Goal: Information Seeking & Learning: Find specific page/section

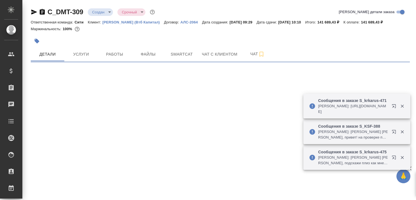
select select "RU"
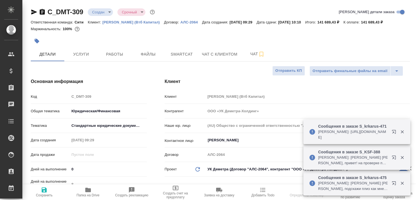
type textarea "x"
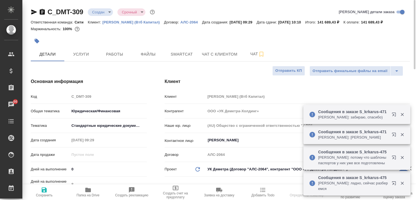
click at [130, 22] on p "[PERSON_NAME] (Втб Капитал)" at bounding box center [133, 22] width 62 height 4
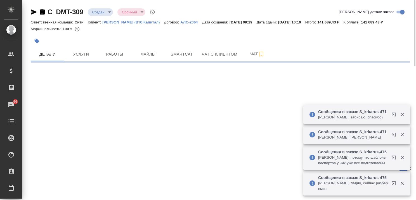
select select "RU"
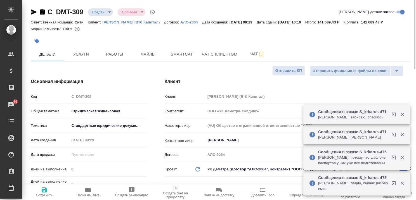
type textarea "x"
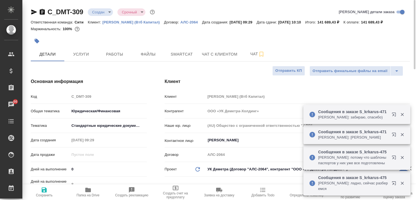
type textarea "x"
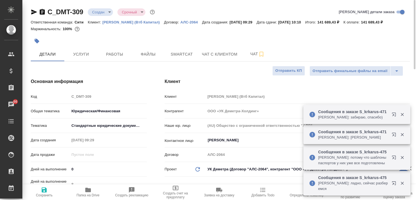
type textarea "x"
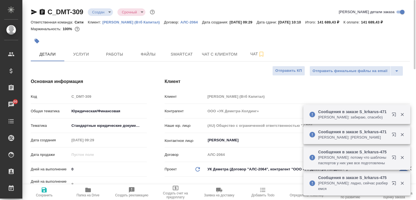
type textarea "x"
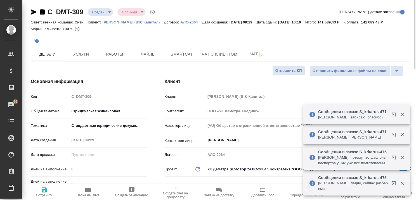
type textarea "x"
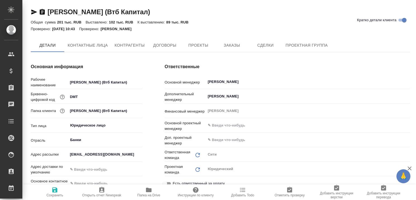
type textarea "x"
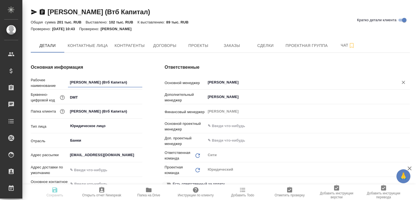
type textarea "x"
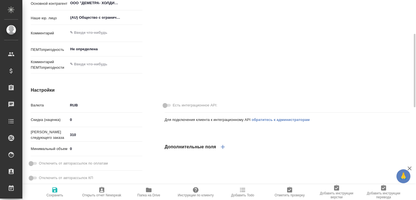
type textarea "x"
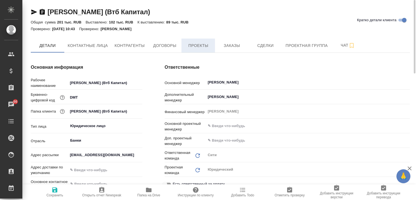
click at [204, 46] on span "Проекты" at bounding box center [198, 45] width 27 height 7
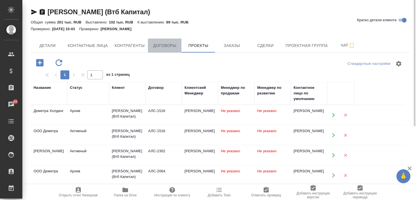
click at [166, 46] on span "Договоры" at bounding box center [164, 45] width 27 height 7
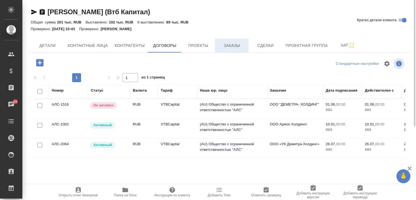
click at [235, 45] on span "Заказы" at bounding box center [231, 45] width 27 height 7
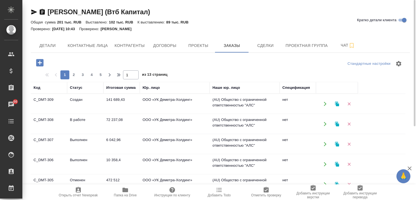
click at [82, 100] on td "Создан" at bounding box center [85, 104] width 36 height 20
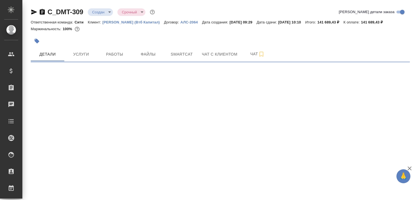
select select "RU"
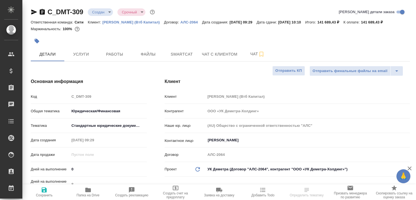
type textarea "x"
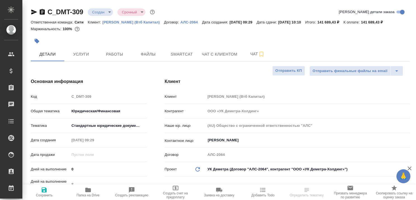
type textarea "x"
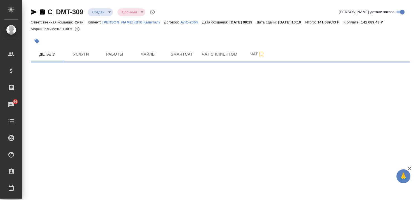
select select "RU"
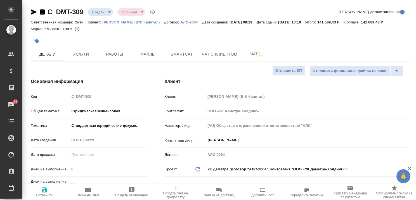
type textarea "x"
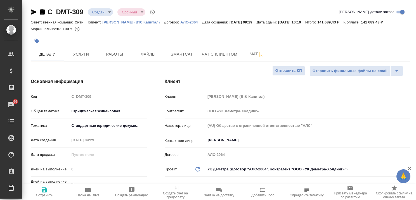
type textarea "x"
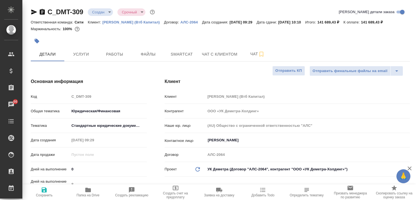
type textarea "x"
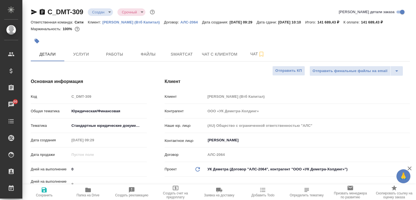
type textarea "x"
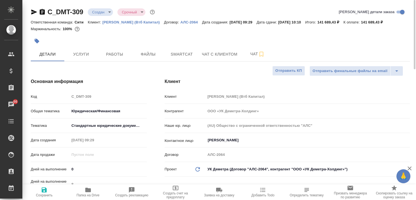
type textarea "x"
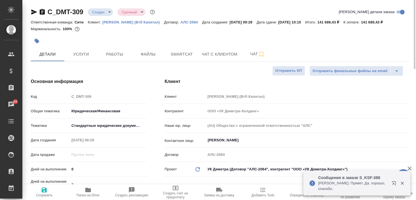
type textarea "x"
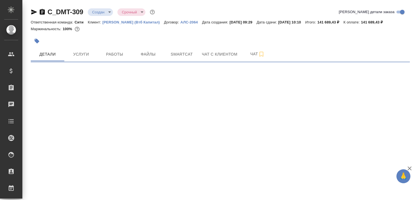
select select "RU"
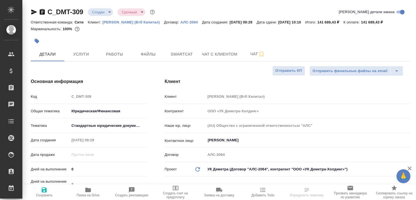
type textarea "x"
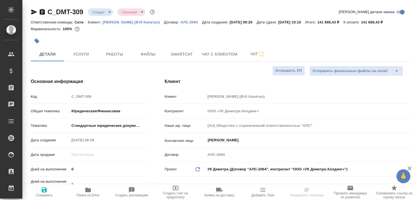
type textarea "x"
select select "RU"
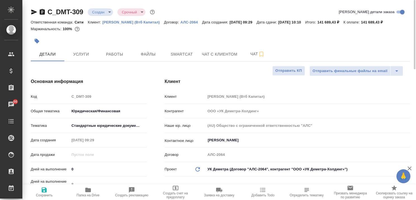
type textarea "x"
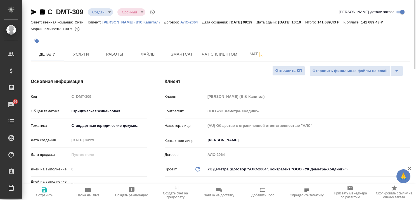
type textarea "x"
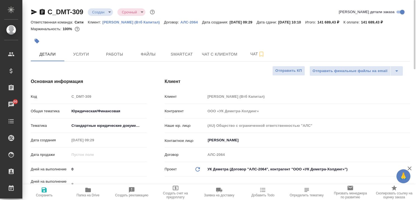
type textarea "x"
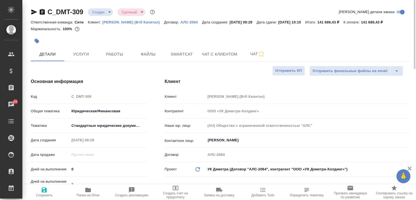
type textarea "x"
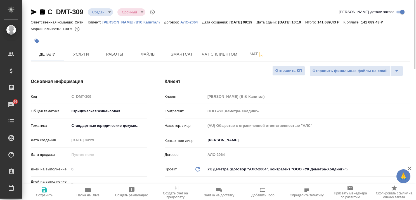
type textarea "x"
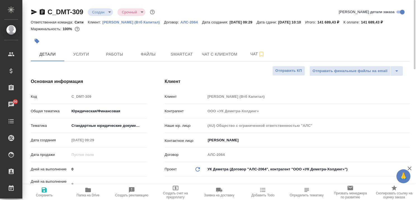
type textarea "x"
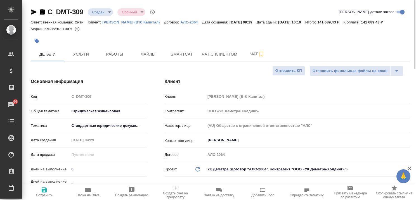
type textarea "x"
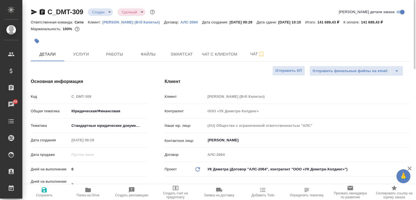
type textarea "x"
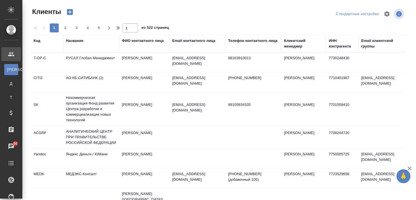
select select "RU"
click at [81, 42] on div "Название" at bounding box center [74, 41] width 17 height 6
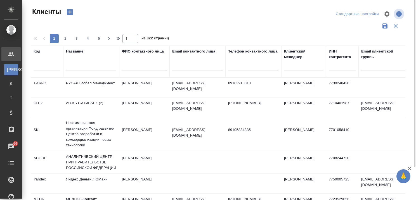
click at [81, 67] on input "text" at bounding box center [91, 66] width 50 height 7
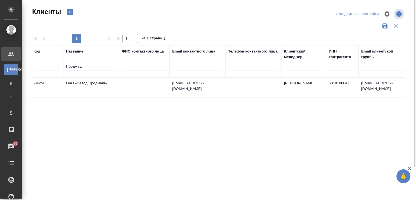
type input "Продмаш"
click at [95, 84] on td "ОАО «Завод Продмаш»" at bounding box center [91, 88] width 56 height 20
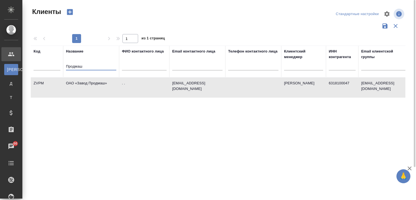
drag, startPoint x: 102, startPoint y: 70, endPoint x: 35, endPoint y: 69, distance: 66.5
click at [36, 69] on tr "Код Название Продмаш ФИО контактного лица Email контактного лица Телефон контак…" at bounding box center [242, 62] width 423 height 32
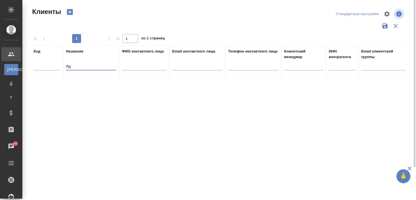
type input "Я"
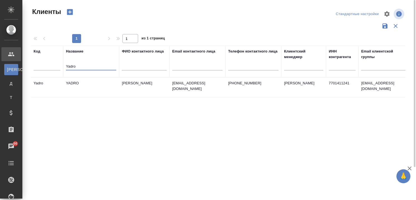
type input "Yadro"
click at [82, 83] on td "YADRO" at bounding box center [91, 88] width 56 height 20
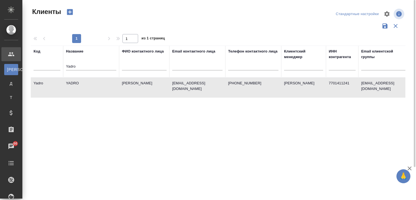
click at [82, 83] on td "YADRO" at bounding box center [91, 88] width 56 height 20
drag, startPoint x: 98, startPoint y: 68, endPoint x: 60, endPoint y: 69, distance: 37.5
click at [60, 69] on tr "Код Название Yadro ФИО контактного лица Email контактного лица Телефон контактн…" at bounding box center [242, 62] width 423 height 32
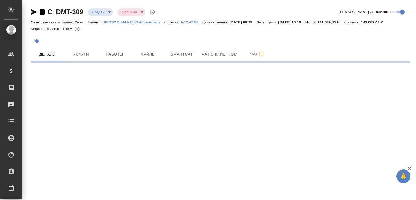
select select "RU"
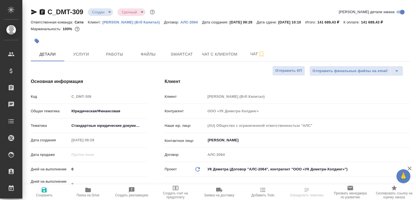
type textarea "x"
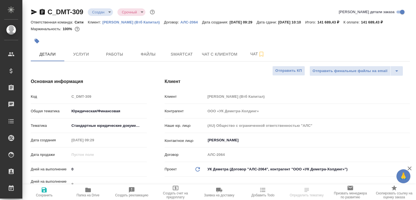
type textarea "x"
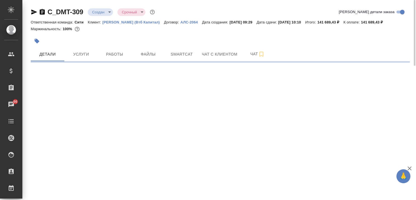
select select "RU"
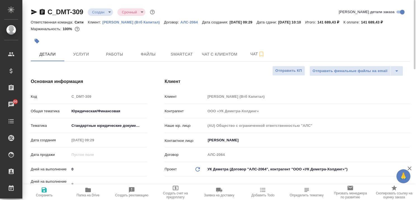
type textarea "x"
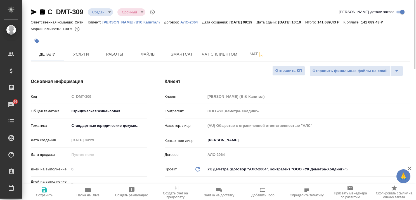
type textarea "x"
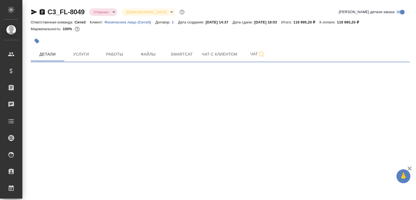
select select "RU"
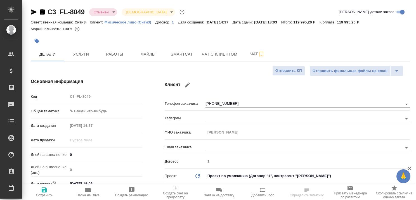
type textarea "x"
click at [223, 54] on span "Чат с клиентом" at bounding box center [220, 54] width 36 height 7
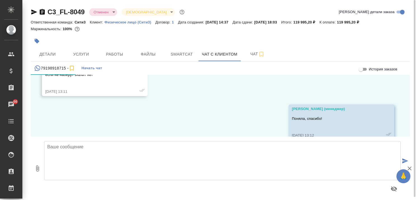
scroll to position [1101, 0]
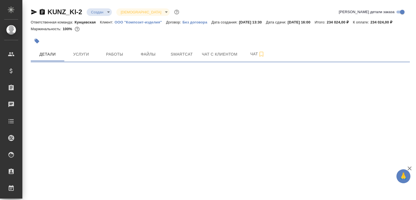
select select "RU"
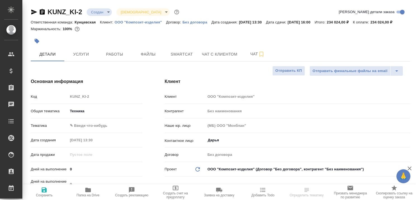
type textarea "x"
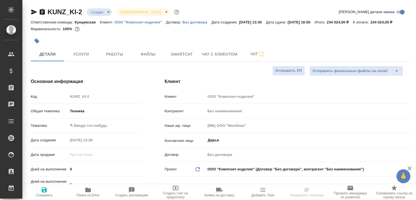
type textarea "x"
click at [410, 168] on icon "button" at bounding box center [410, 169] width 4 height 4
click at [225, 58] on span "Чат с клиентом" at bounding box center [220, 54] width 36 height 7
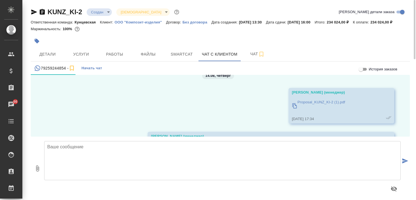
scroll to position [795, 0]
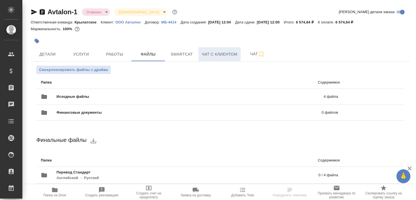
click at [223, 55] on span "Чат с клиентом" at bounding box center [220, 54] width 36 height 7
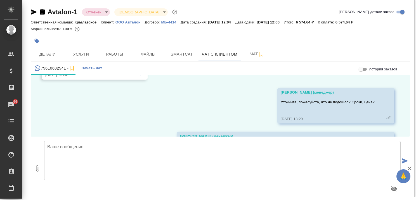
scroll to position [1242, 0]
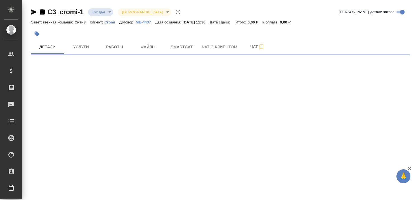
select select "RU"
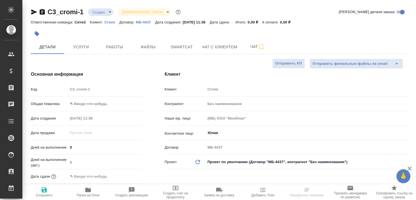
type textarea "x"
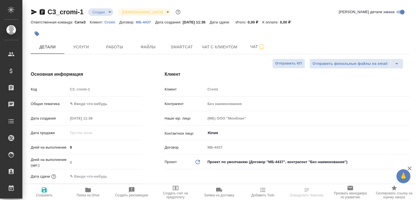
type textarea "x"
click at [76, 48] on span "Услуги" at bounding box center [81, 47] width 27 height 7
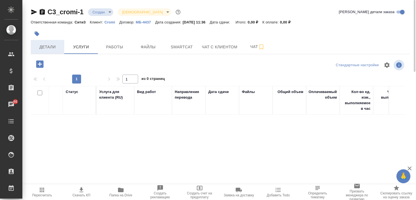
click at [47, 45] on span "Детали" at bounding box center [47, 47] width 27 height 7
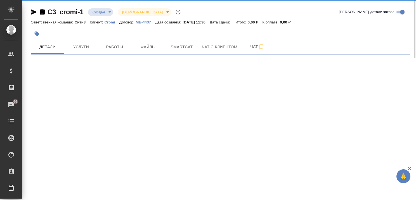
select select "RU"
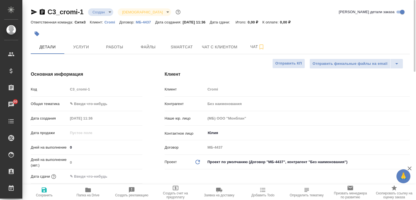
type textarea "x"
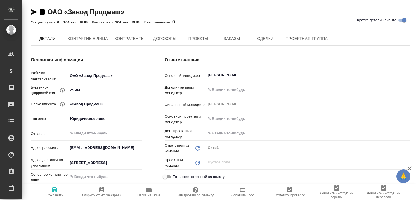
type textarea "x"
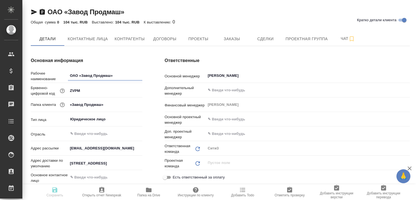
type textarea "x"
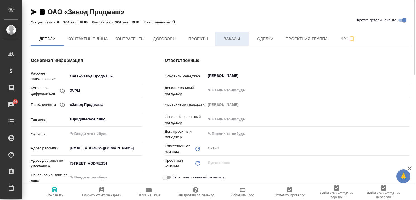
click at [222, 40] on span "Заказы" at bounding box center [231, 39] width 27 height 7
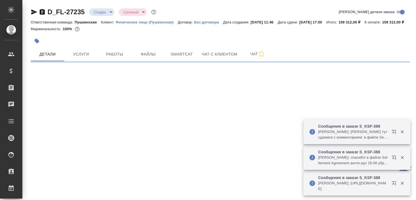
select select "RU"
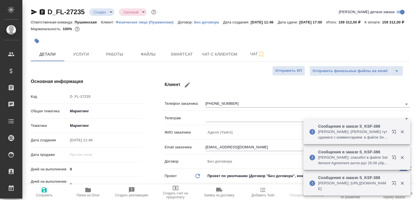
type textarea "x"
click at [402, 131] on icon "button" at bounding box center [402, 132] width 3 height 3
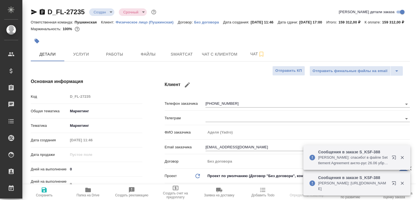
click at [404, 157] on icon "button" at bounding box center [402, 157] width 5 height 5
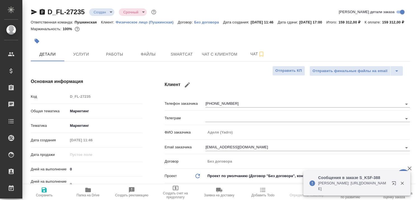
click at [402, 183] on icon "button" at bounding box center [402, 183] width 3 height 3
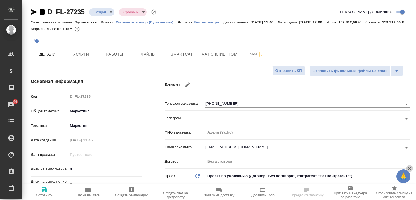
click at [411, 169] on icon "button" at bounding box center [409, 168] width 7 height 7
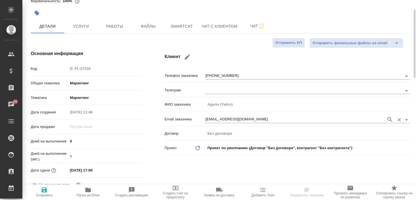
scroll to position [56, 0]
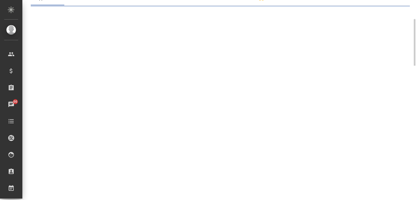
select select "RU"
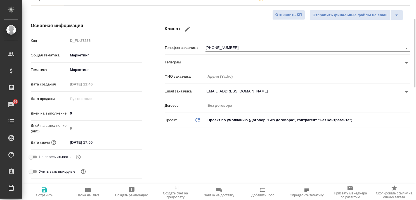
type textarea "x"
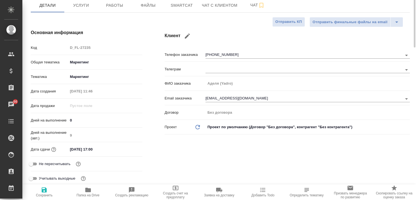
scroll to position [0, 0]
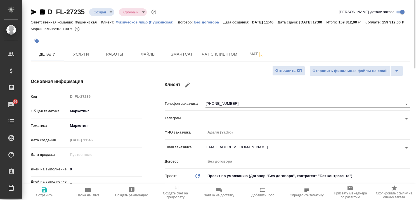
type textarea "x"
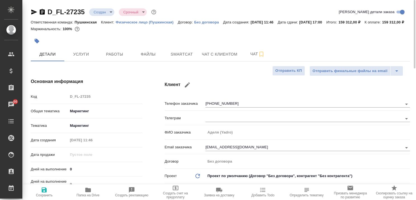
type textarea "x"
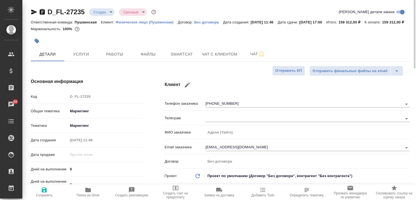
type textarea "x"
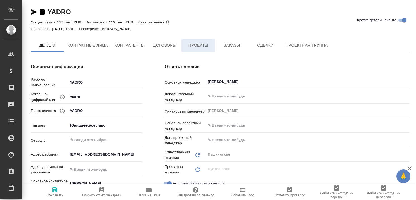
click at [196, 46] on span "Проекты" at bounding box center [198, 45] width 27 height 7
type textarea "x"
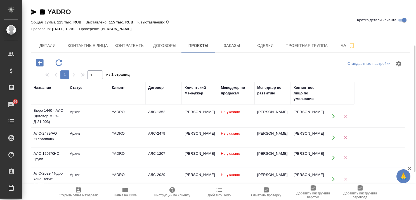
scroll to position [28, 0]
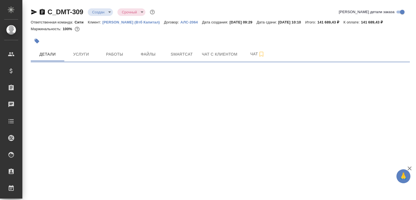
select select "RU"
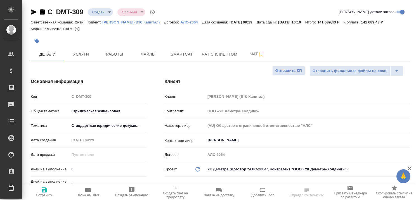
type textarea "x"
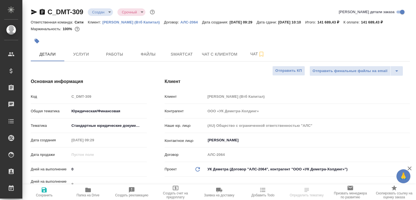
type textarea "x"
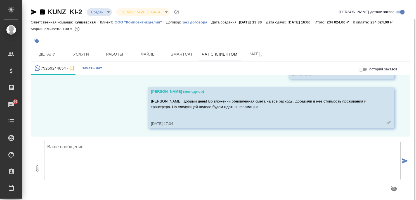
scroll to position [10, 0]
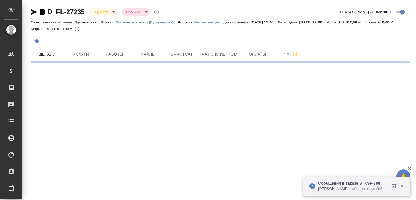
select select "RU"
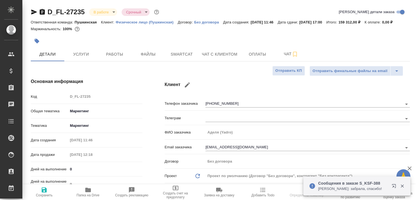
type textarea "x"
